Goal: Transaction & Acquisition: Purchase product/service

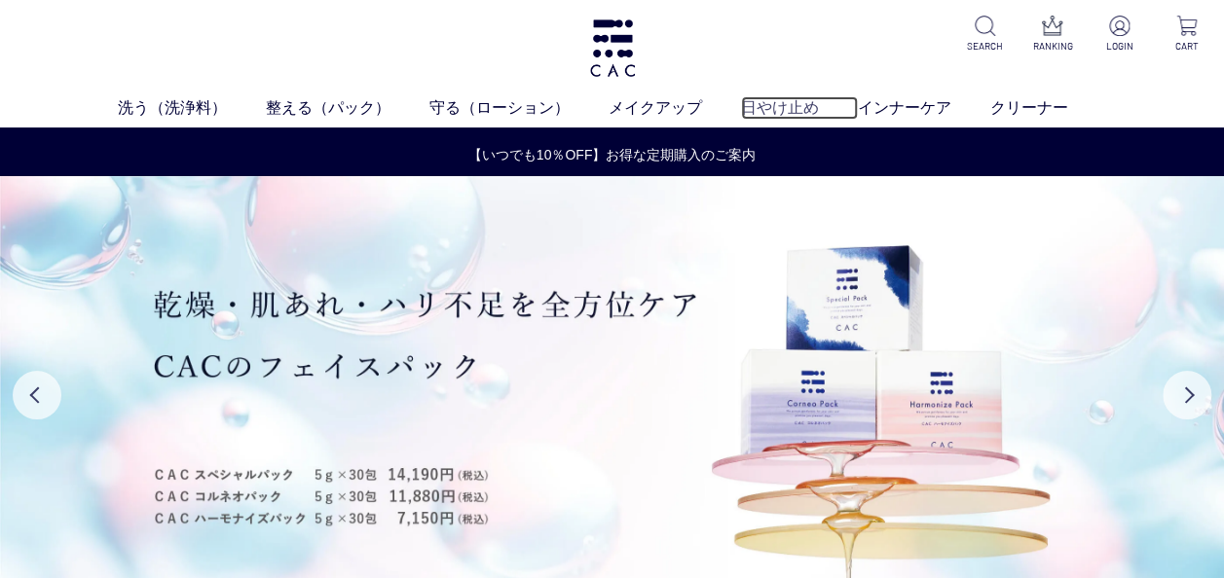
click at [777, 104] on link "日やけ止め" at bounding box center [799, 107] width 117 height 23
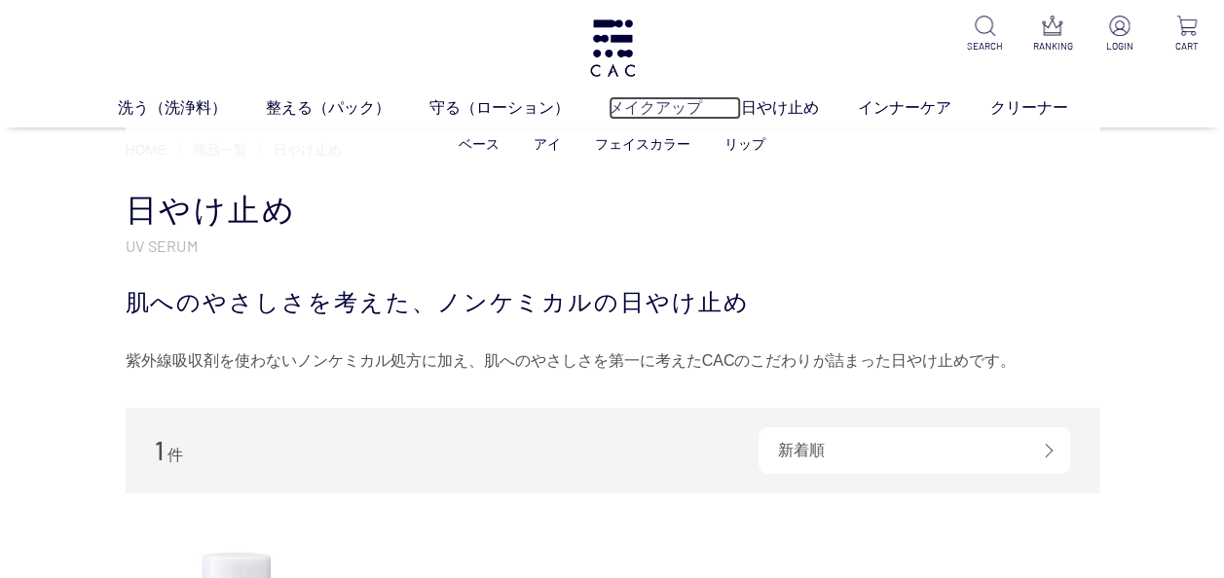
click at [649, 109] on link "メイクアップ" at bounding box center [675, 107] width 132 height 23
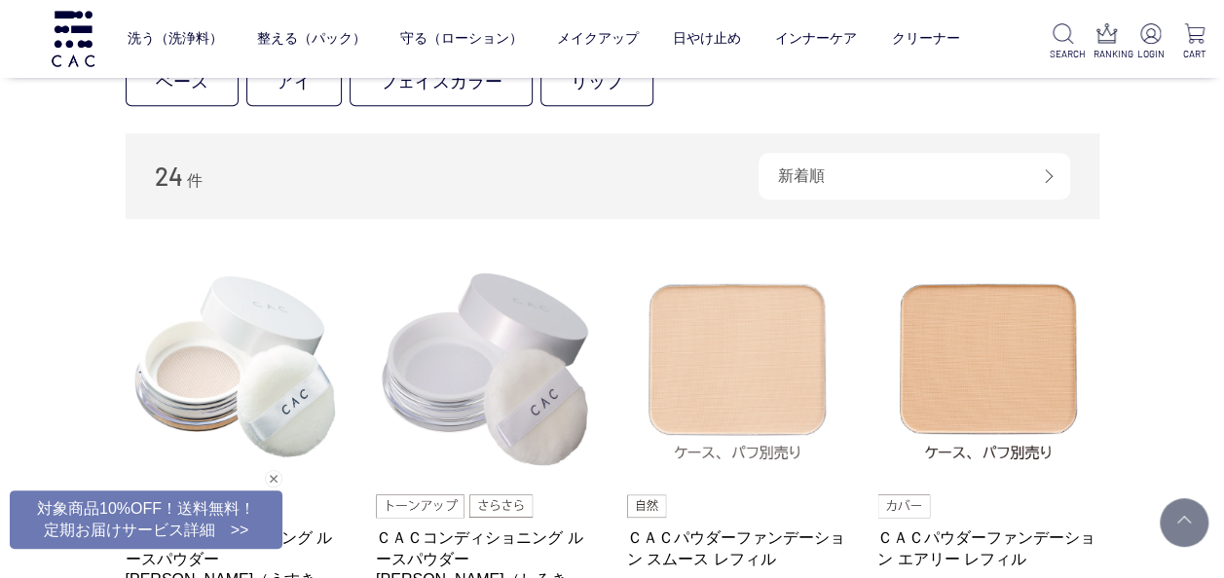
scroll to position [682, 0]
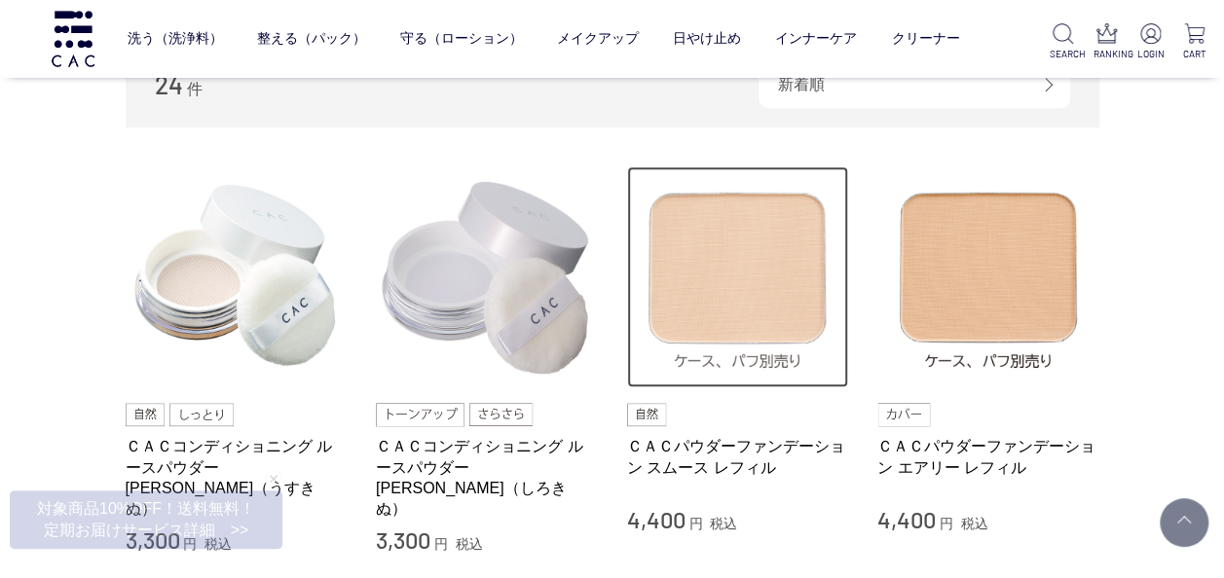
click at [741, 279] on img at bounding box center [738, 278] width 222 height 222
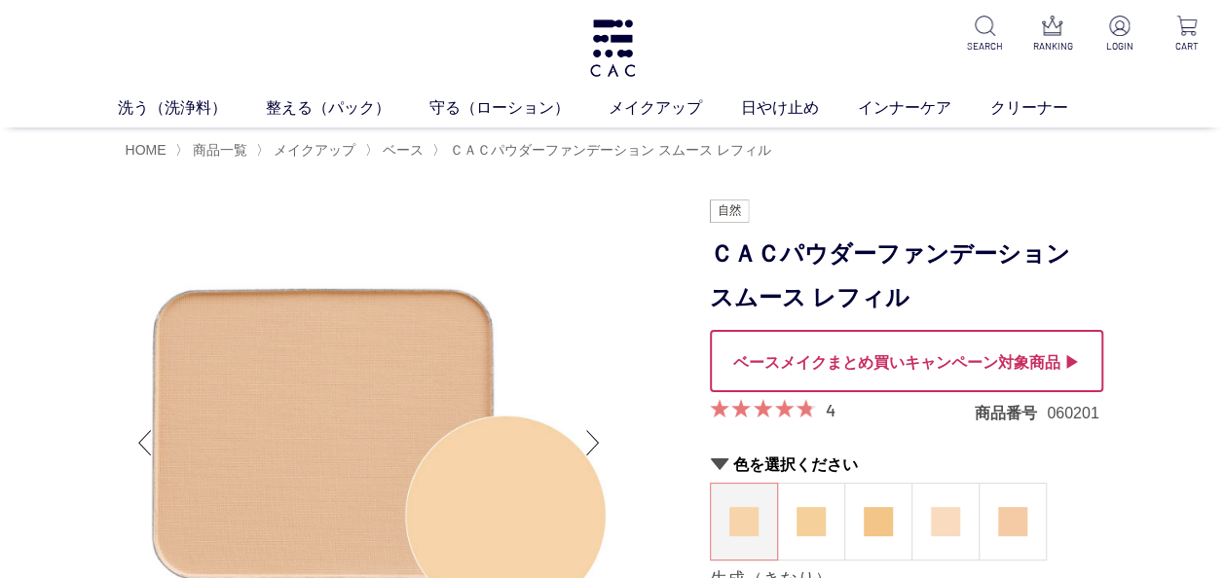
click at [908, 358] on div at bounding box center [906, 361] width 393 height 62
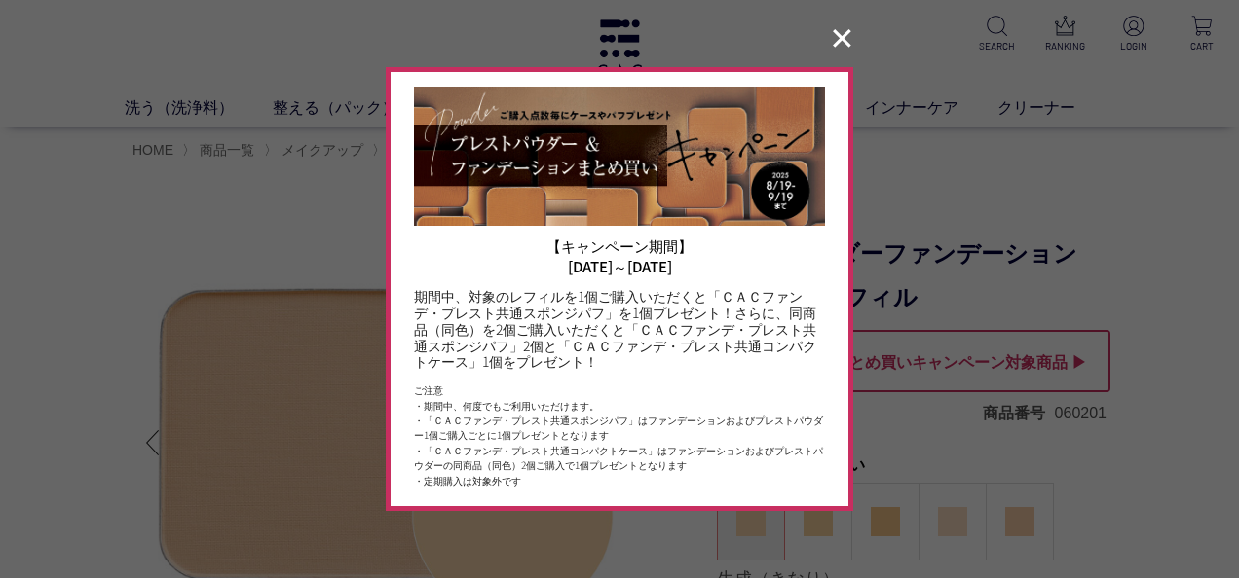
click at [843, 43] on button "✕" at bounding box center [842, 38] width 38 height 37
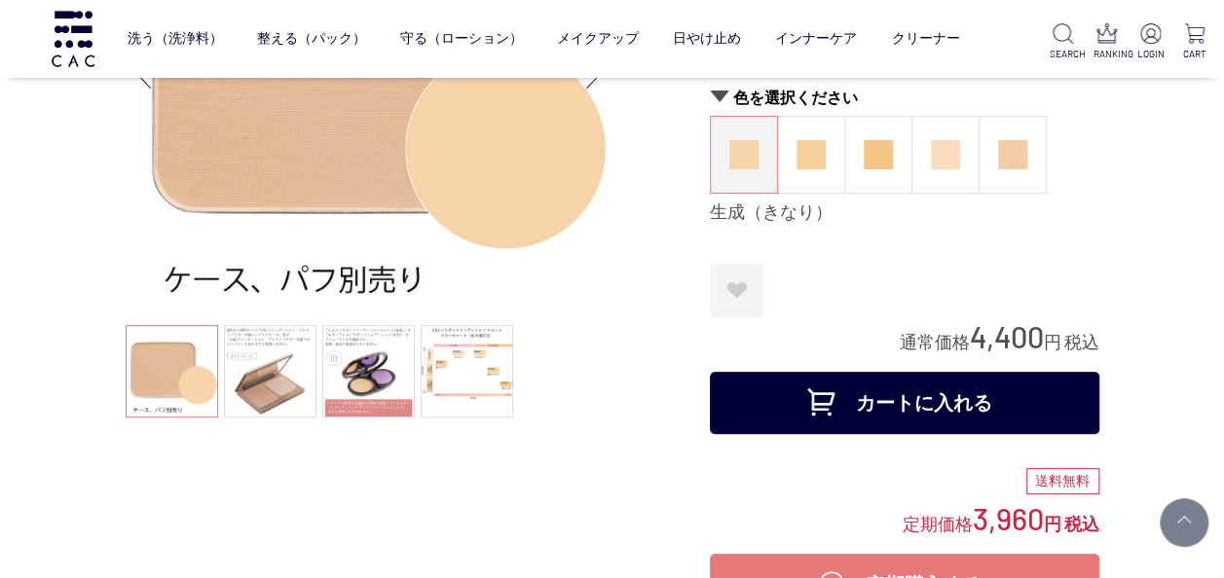
scroll to position [292, 0]
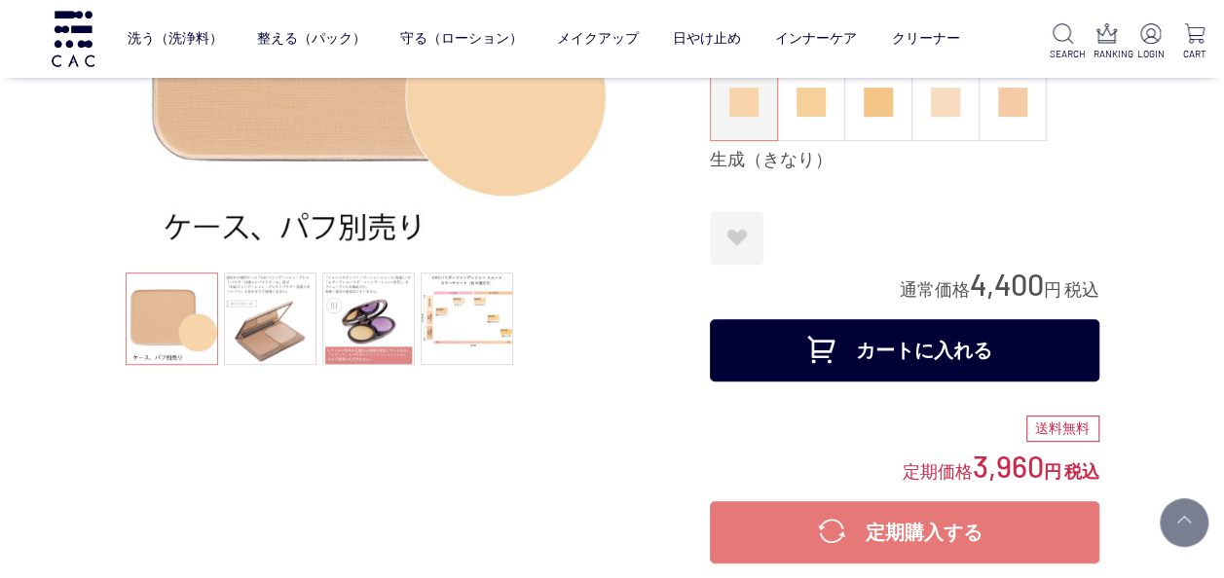
click at [900, 346] on button "カートに入れる" at bounding box center [905, 350] width 390 height 62
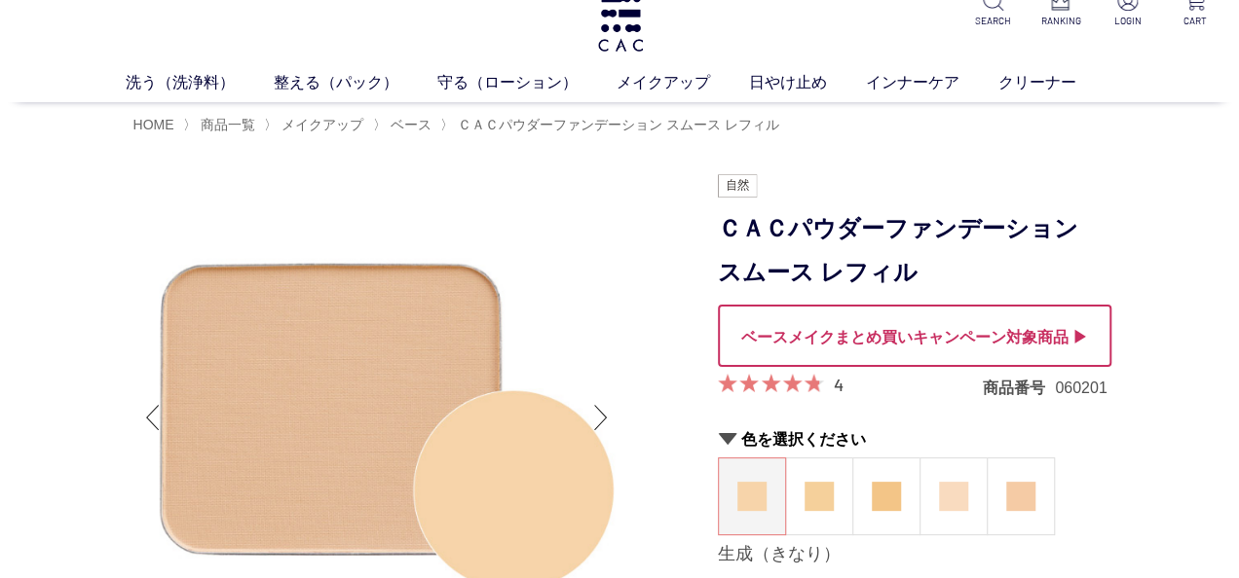
scroll to position [0, 0]
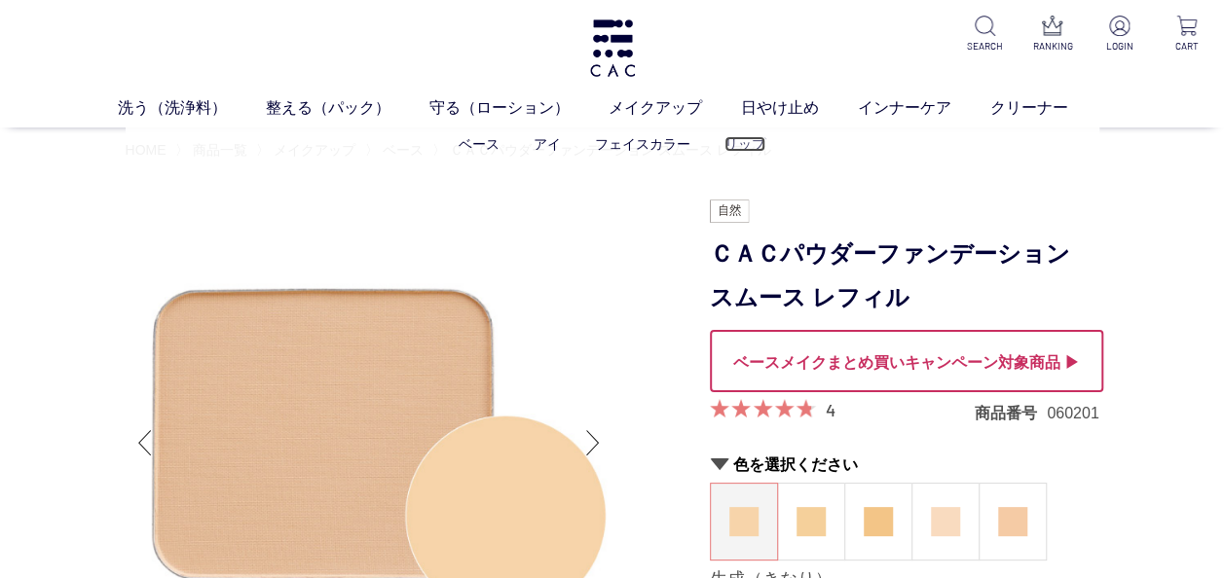
click at [750, 146] on link "リップ" at bounding box center [745, 144] width 41 height 16
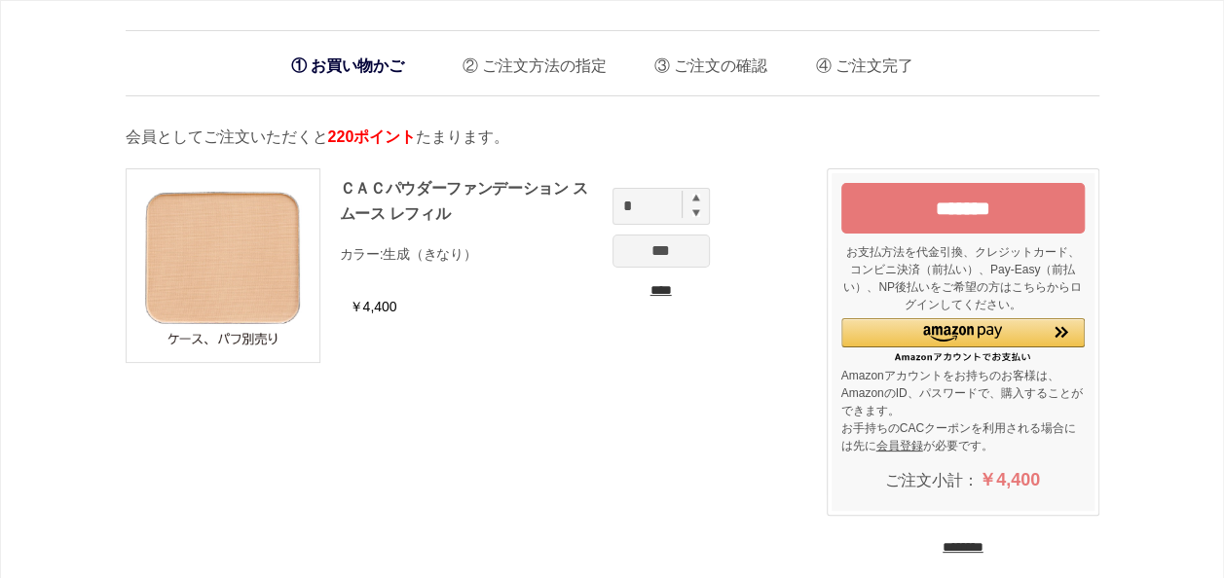
click at [697, 195] on img at bounding box center [696, 198] width 8 height 8
type input "*"
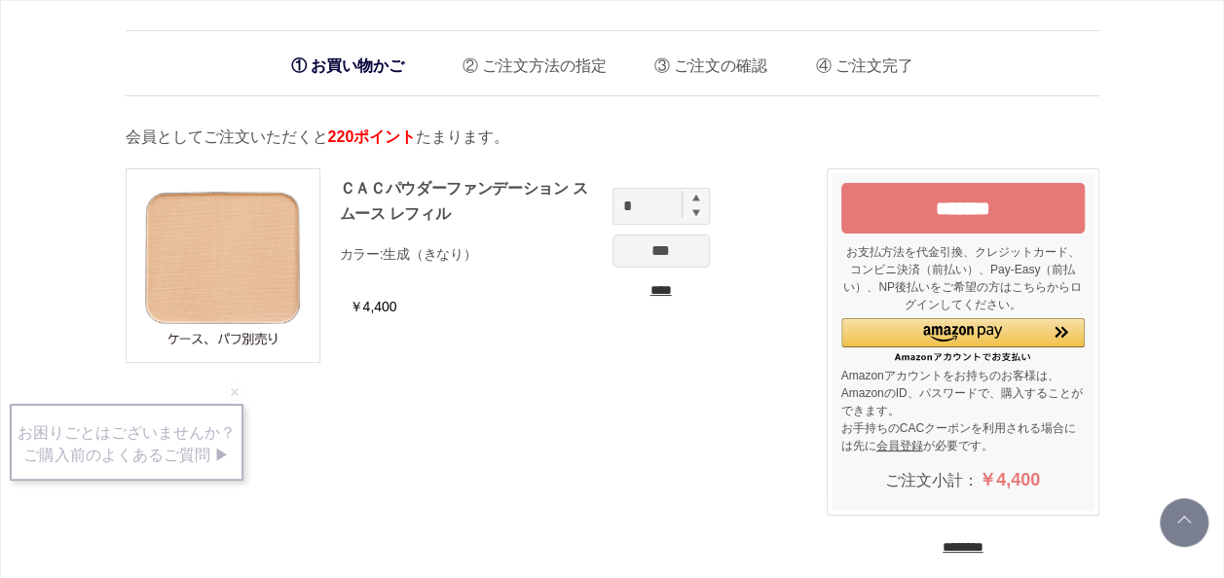
click at [972, 206] on input "*******" at bounding box center [962, 208] width 243 height 51
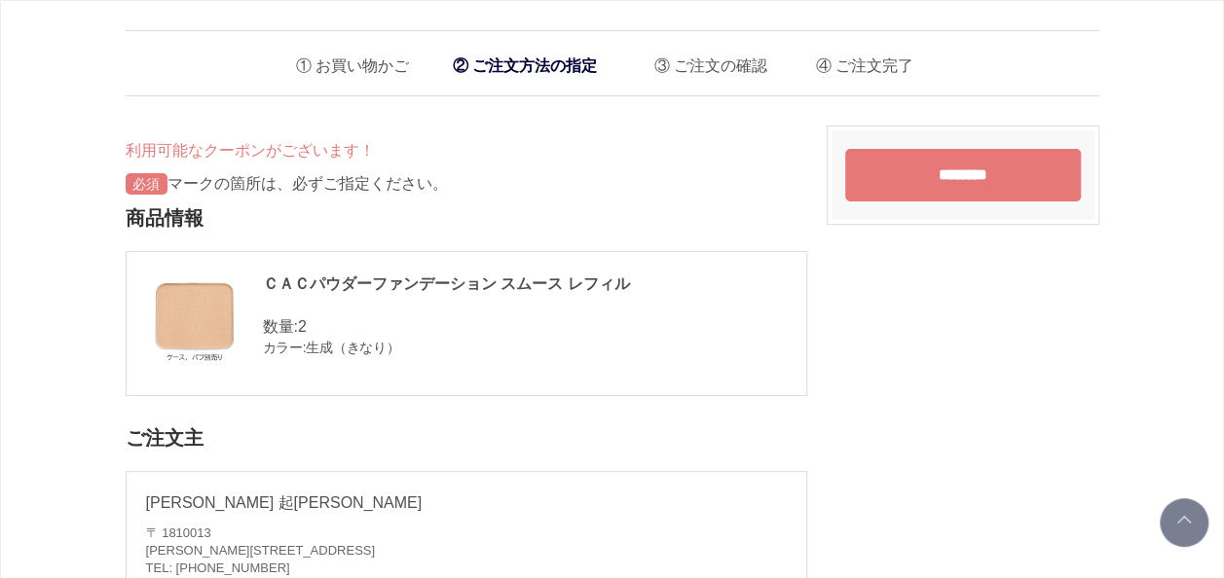
click at [970, 169] on input "********" at bounding box center [963, 175] width 236 height 53
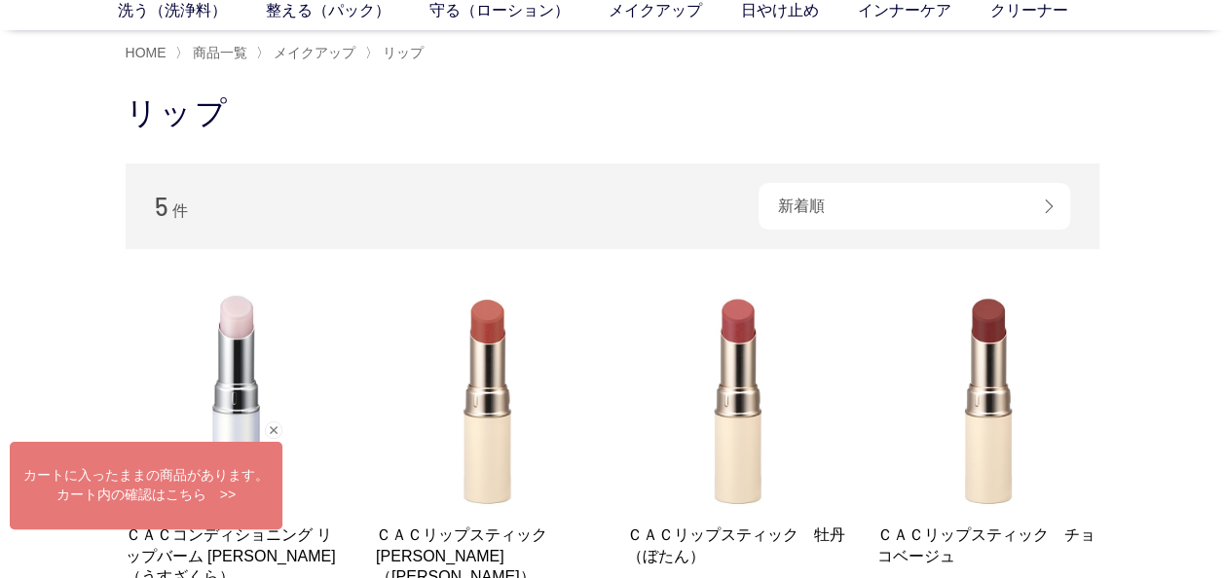
scroll to position [195, 0]
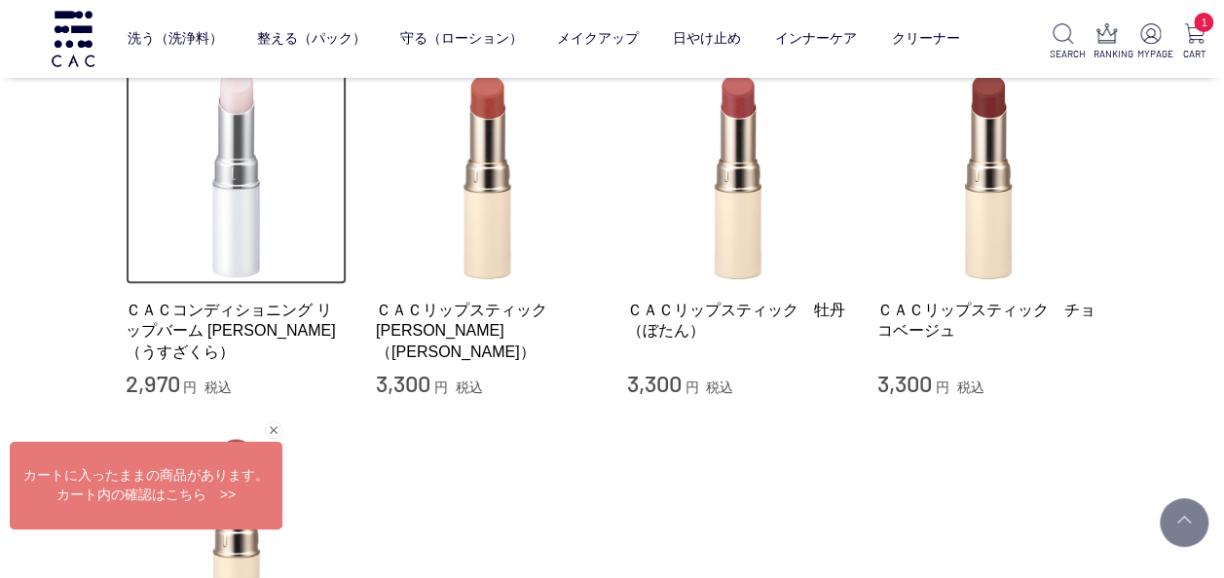
click at [242, 212] on img at bounding box center [237, 174] width 222 height 222
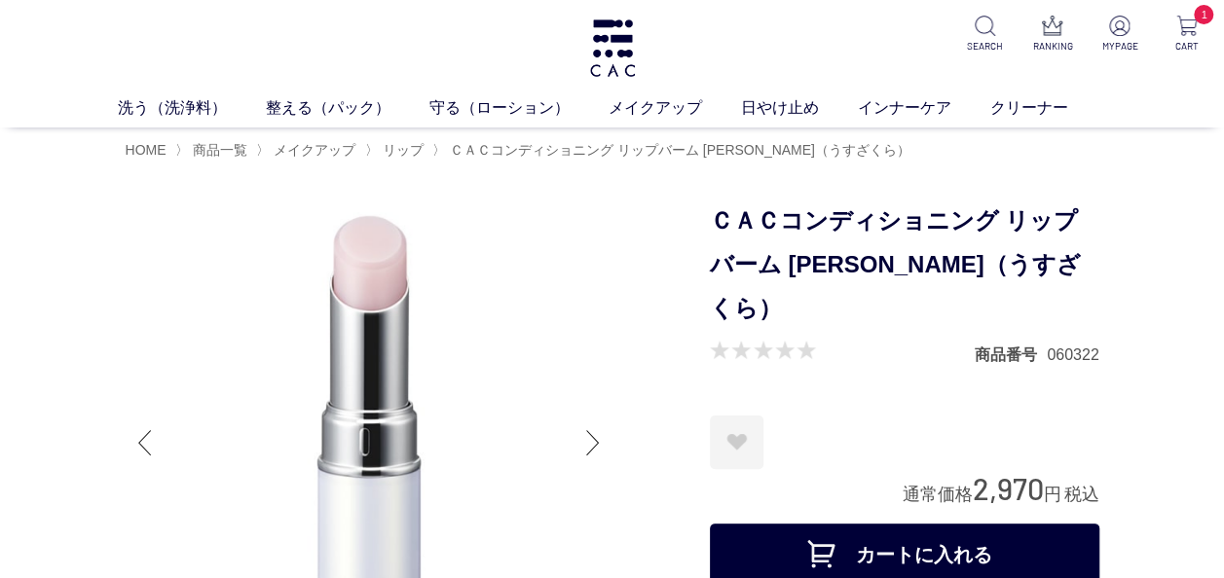
click at [874, 524] on button "カートに入れる" at bounding box center [905, 555] width 390 height 62
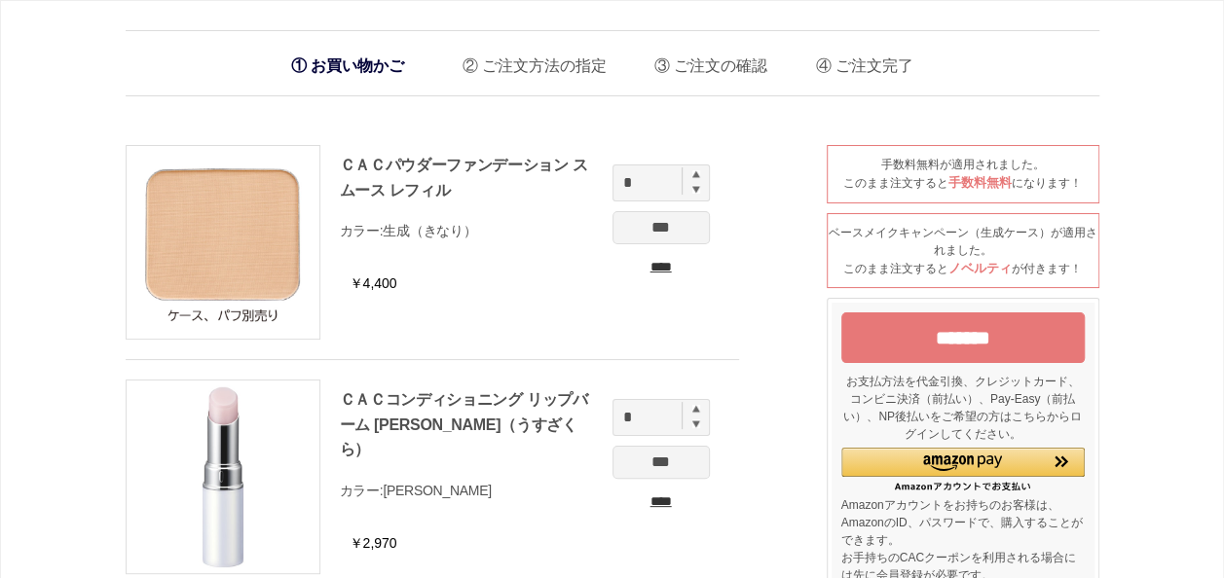
click at [967, 339] on input "*******" at bounding box center [962, 338] width 243 height 51
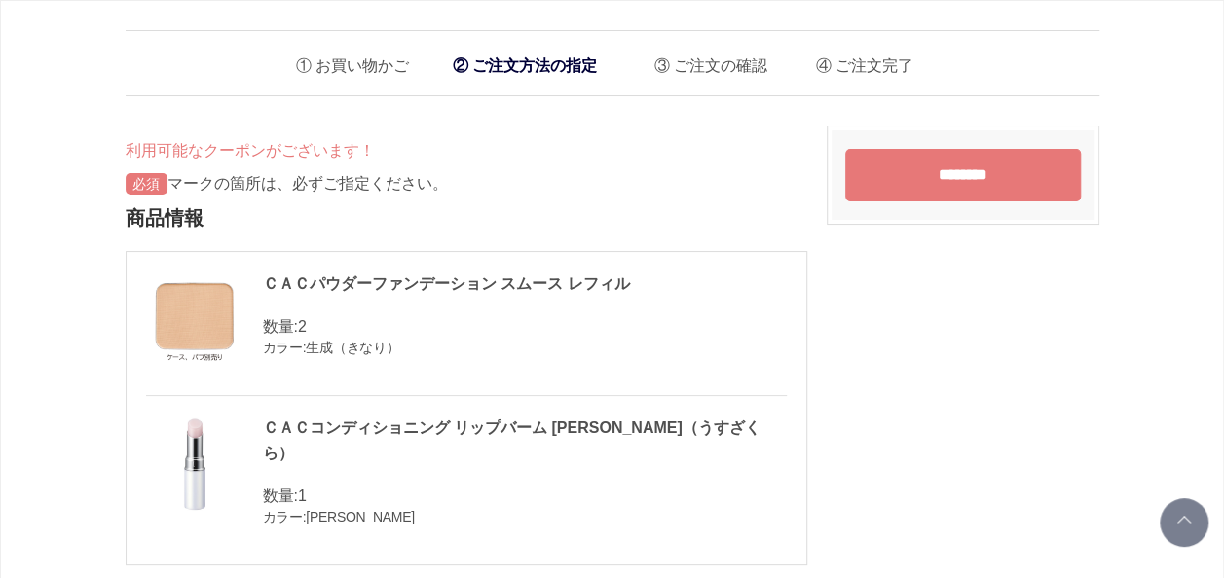
click at [952, 178] on input "********" at bounding box center [963, 175] width 236 height 53
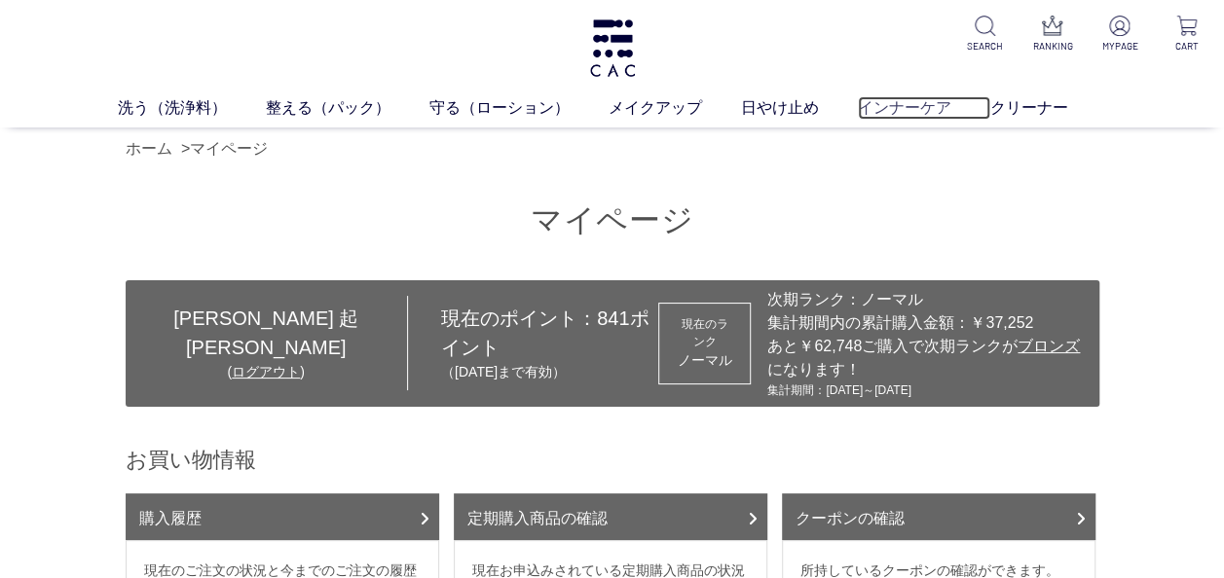
click at [922, 112] on link "インナーケア" at bounding box center [924, 107] width 132 height 23
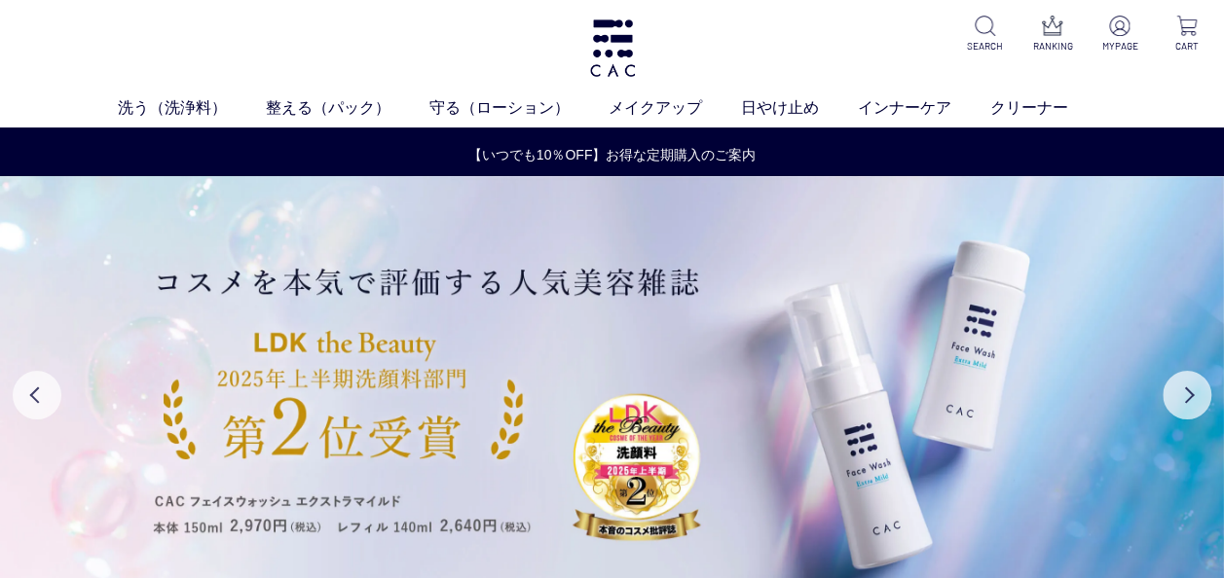
click at [1083, 10] on div "洗う（洗浄料） 液体洗浄料 パウダー洗浄料 泡洗顔料 グッズ 整える（パック） フェイスパック ヘアパック 守る（ローション） 保湿化粧水 柔軟化粧水 美容液…" at bounding box center [612, 64] width 1224 height 128
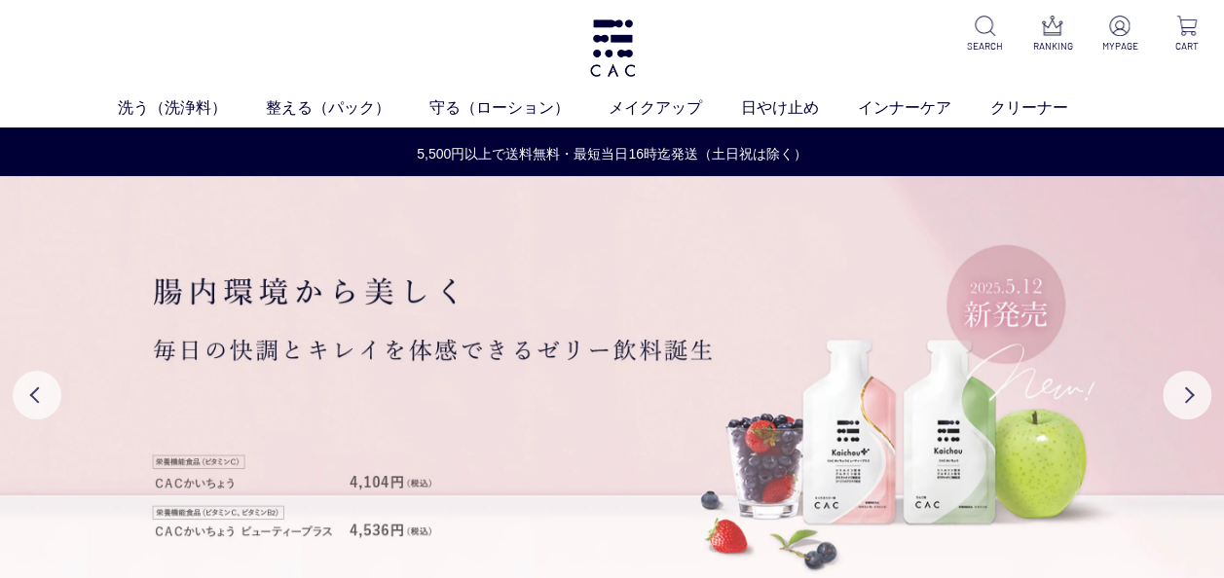
click at [1089, 70] on div "洗う（洗浄料） 液体洗浄料 パウダー洗浄料 泡洗顔料 グッズ 整える（パック） フェイスパック ヘアパック 守る（ローション） 保湿化粧水 柔軟化粧水 美容液…" at bounding box center [612, 64] width 1224 height 128
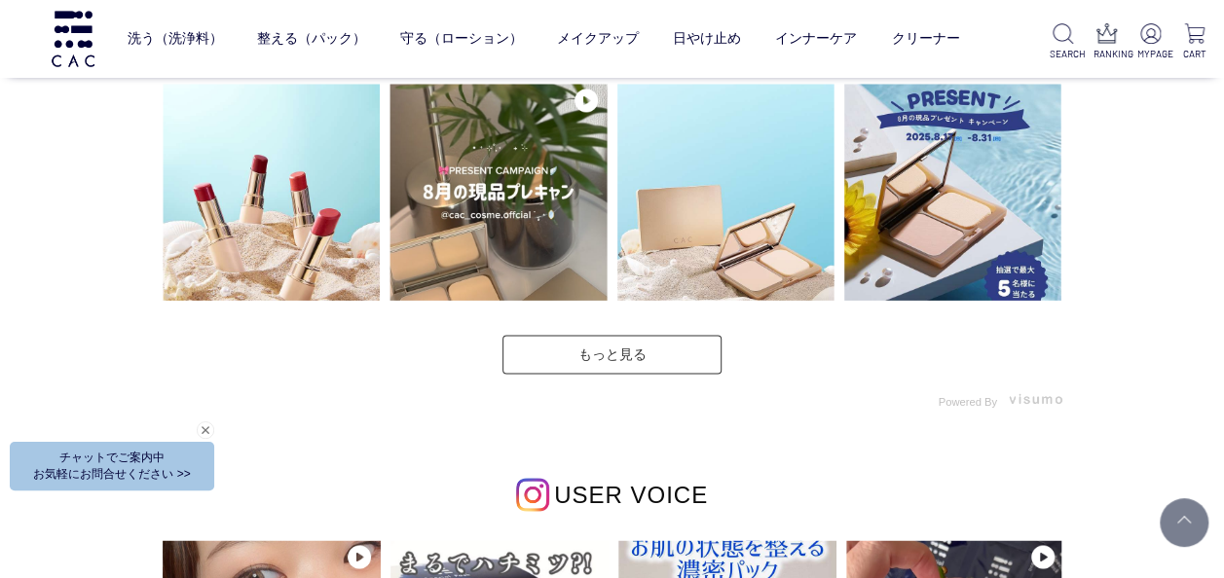
scroll to position [5064, 0]
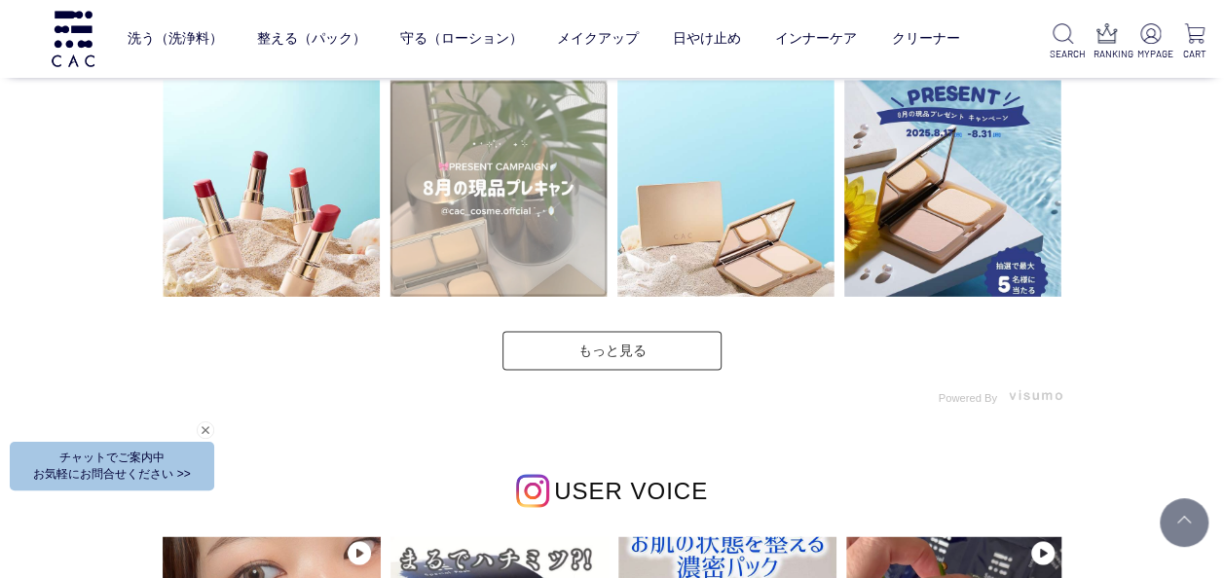
click at [477, 222] on video at bounding box center [498, 188] width 217 height 217
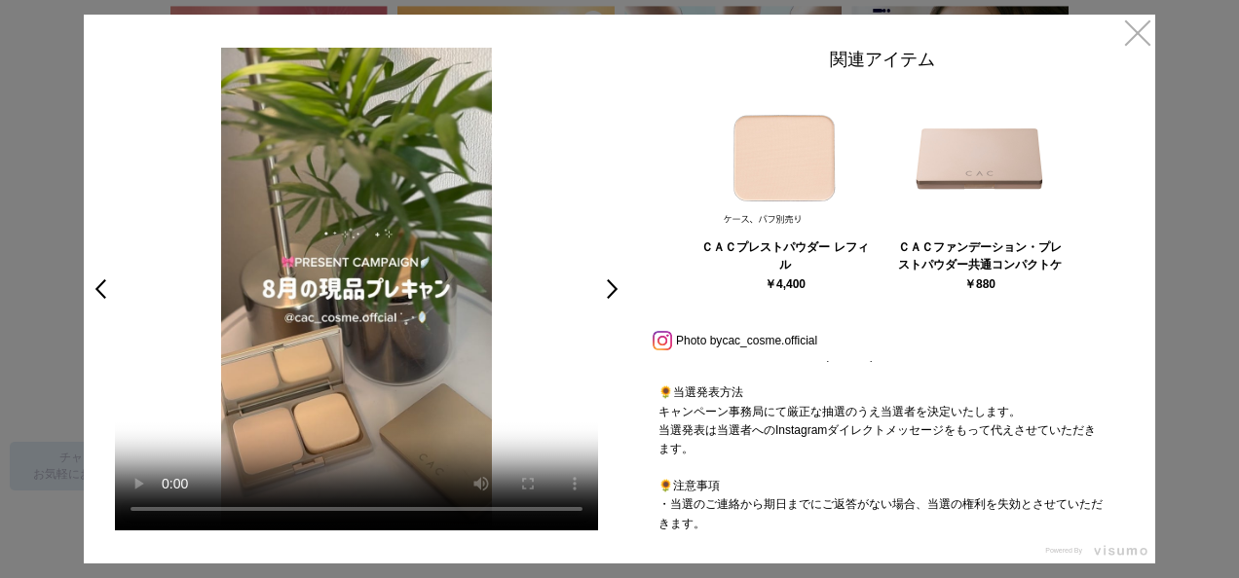
scroll to position [206, 0]
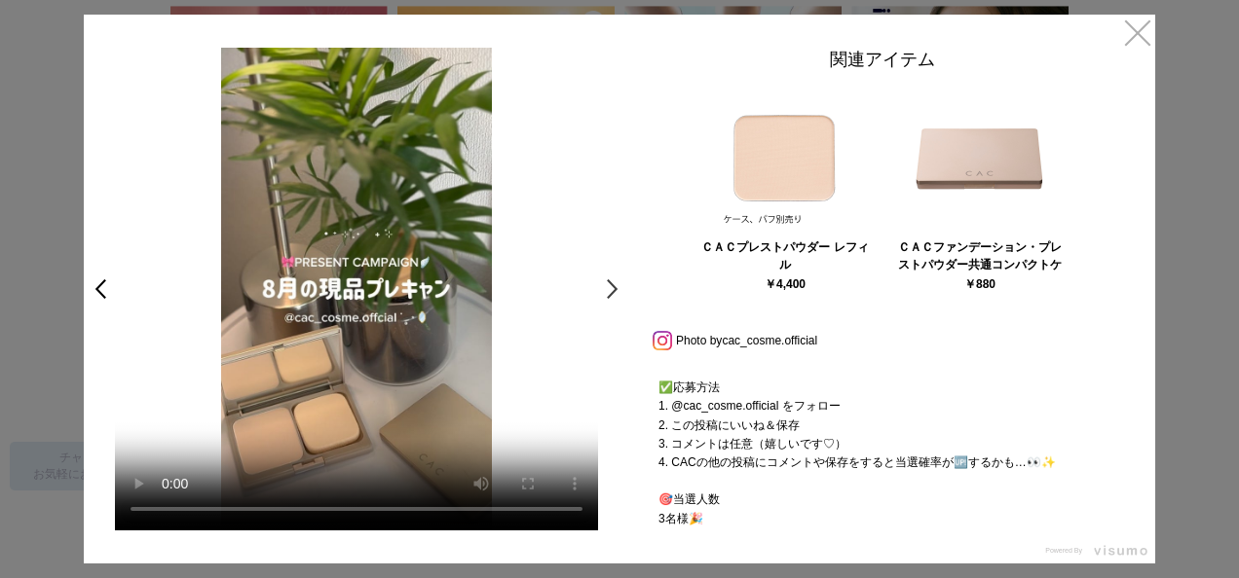
click at [614, 290] on link ">" at bounding box center [617, 289] width 27 height 35
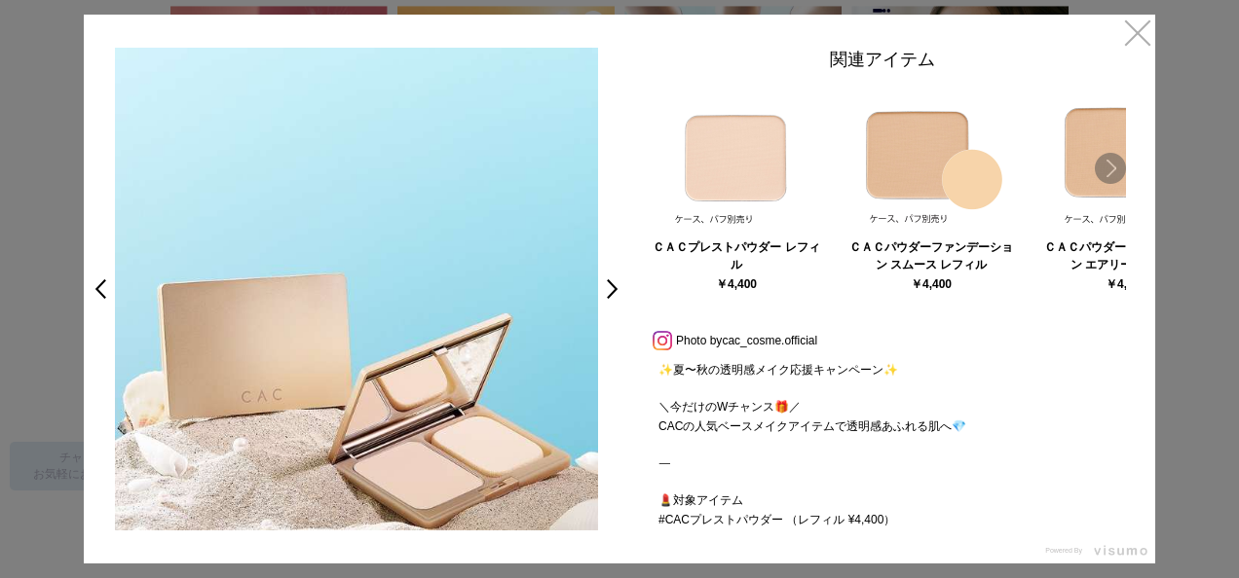
click at [1118, 171] on link "Next" at bounding box center [1110, 168] width 31 height 31
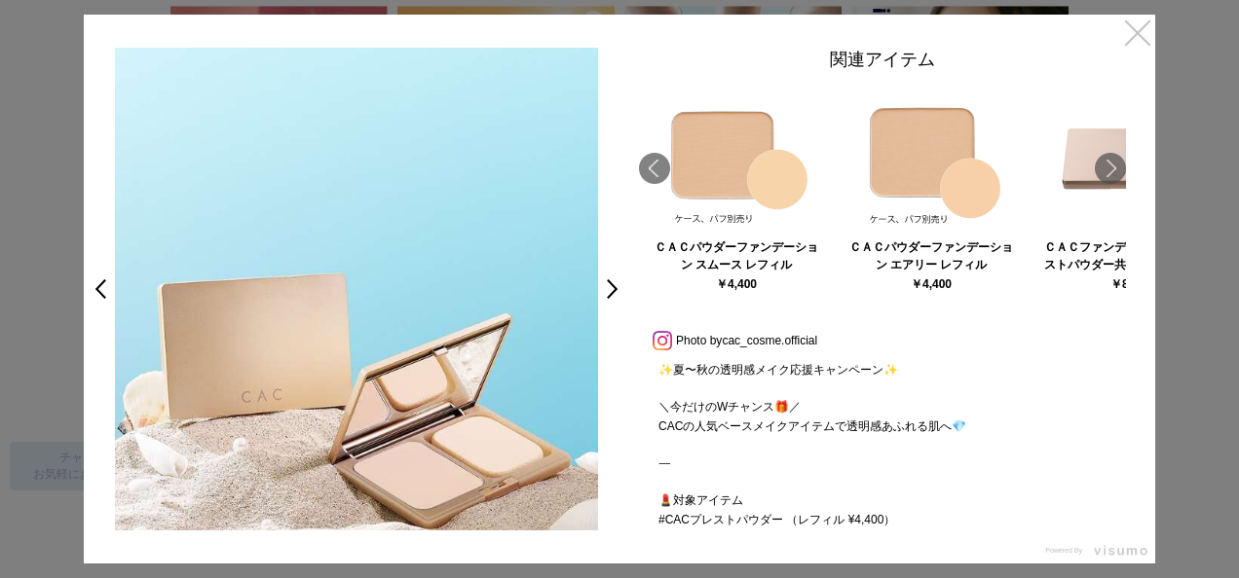
click at [1132, 43] on link "×" at bounding box center [1137, 32] width 35 height 35
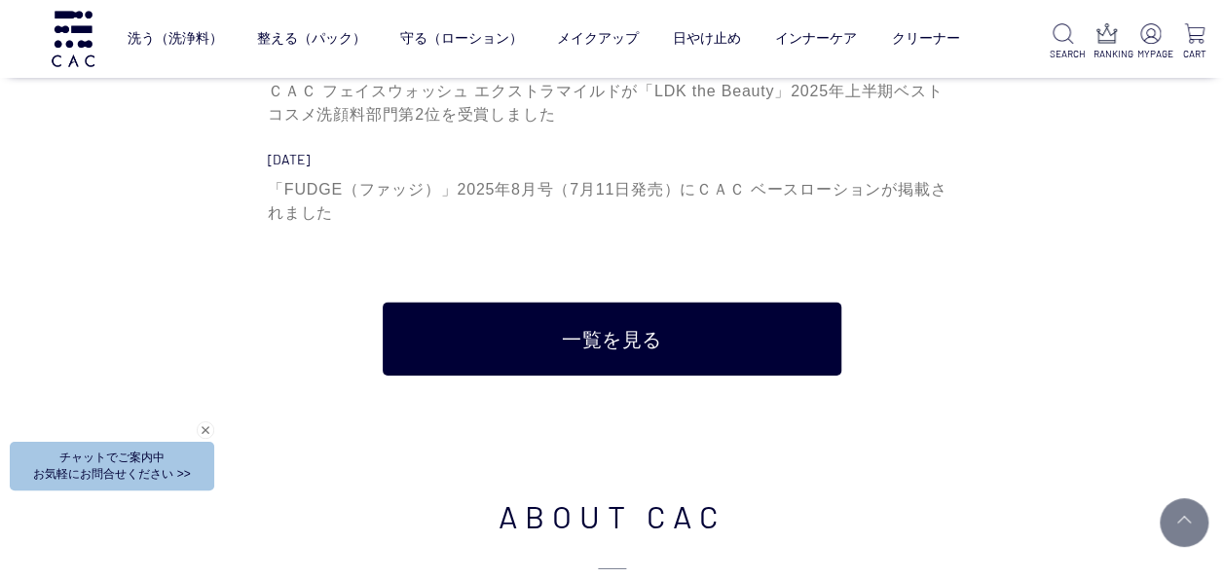
scroll to position [6616, 0]
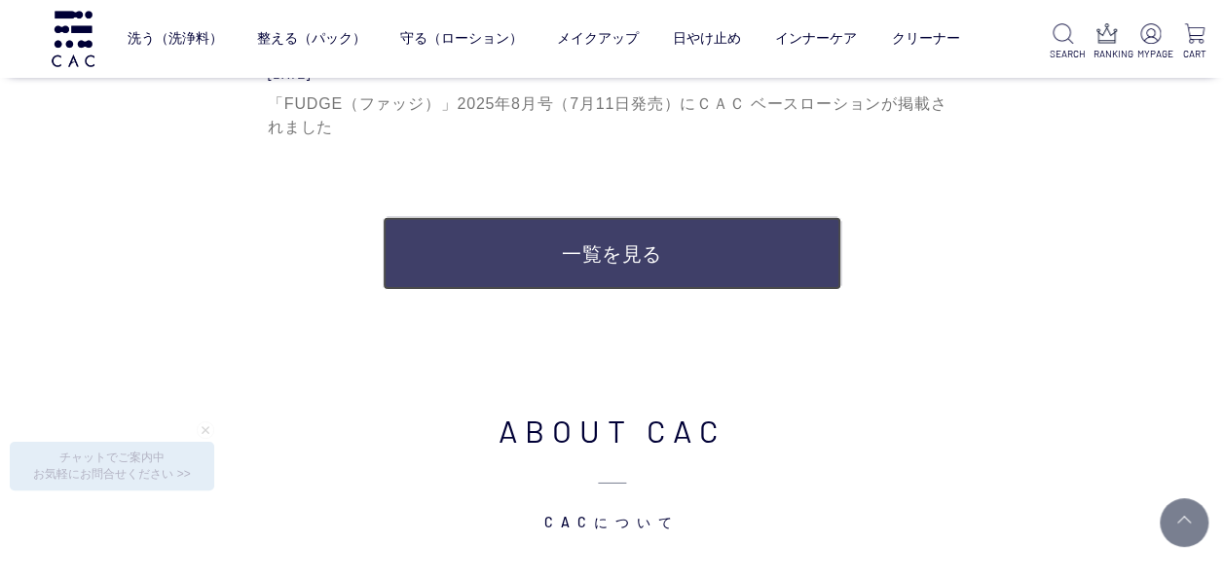
click at [615, 258] on link "一覧を見る" at bounding box center [612, 253] width 459 height 73
